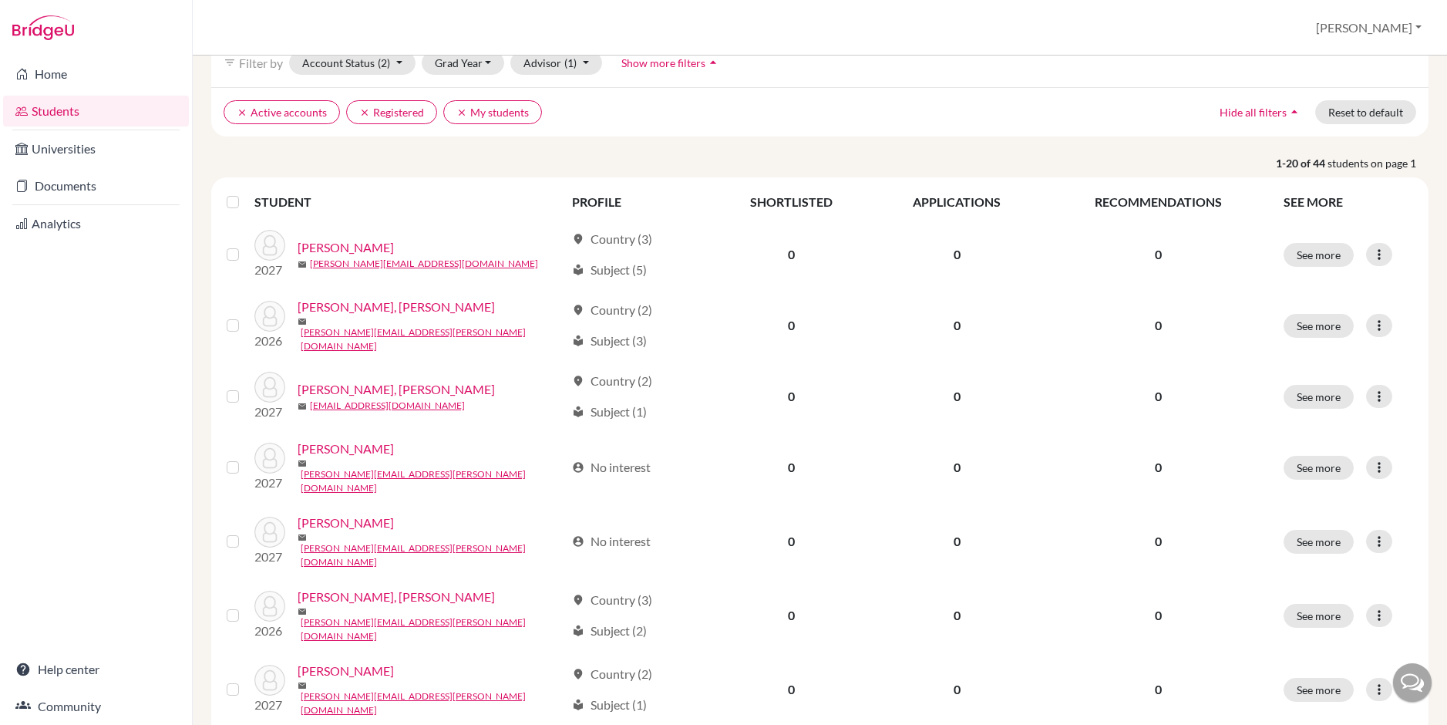
scroll to position [105, 0]
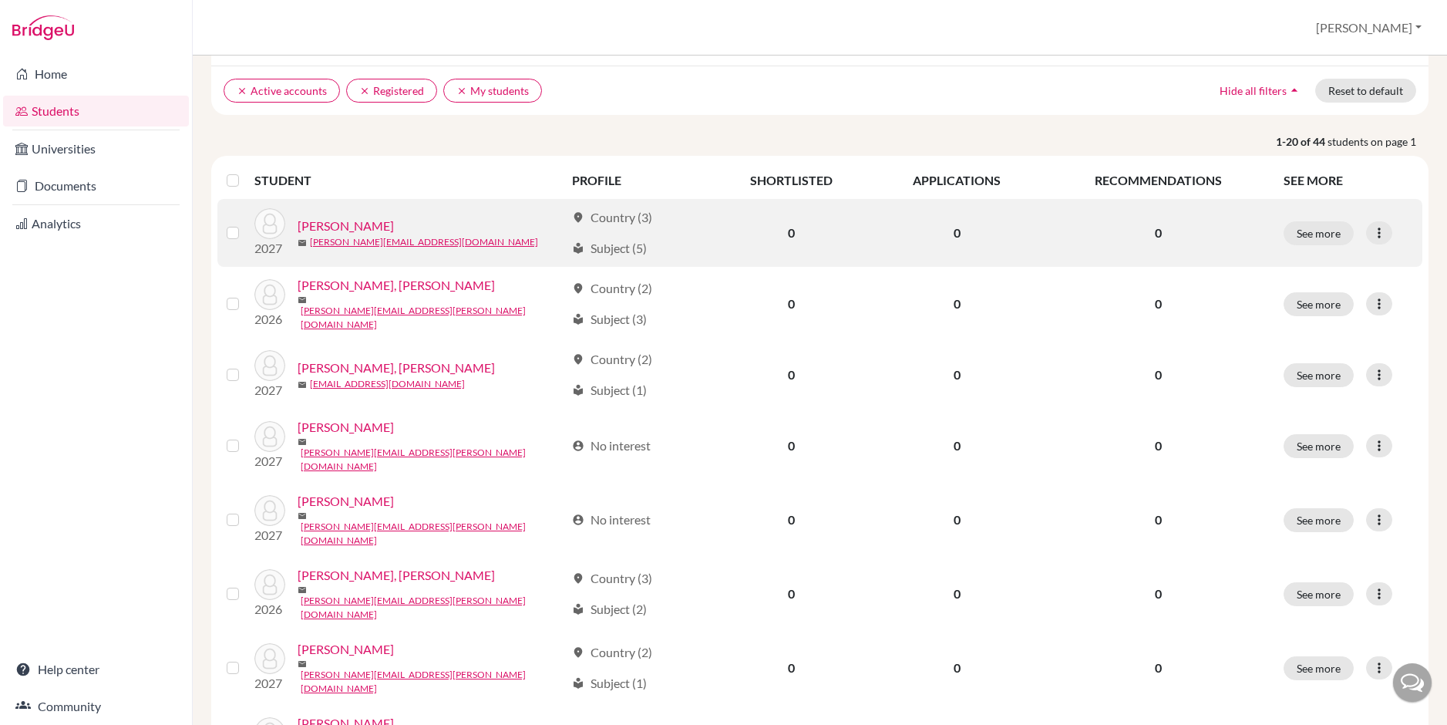
click at [372, 225] on link "[PERSON_NAME]" at bounding box center [346, 226] width 96 height 19
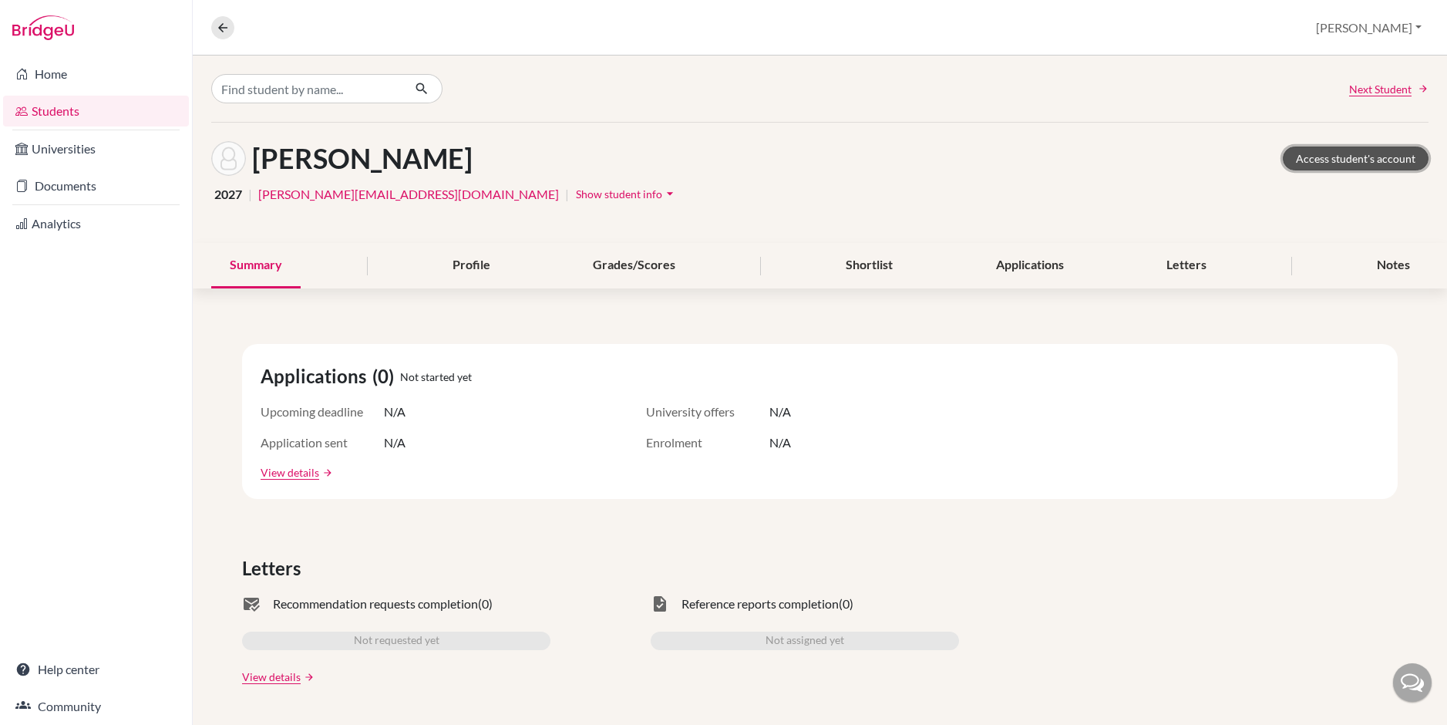
click at [1365, 159] on link "Access student's account" at bounding box center [1356, 158] width 146 height 24
